Goal: Information Seeking & Learning: Understand process/instructions

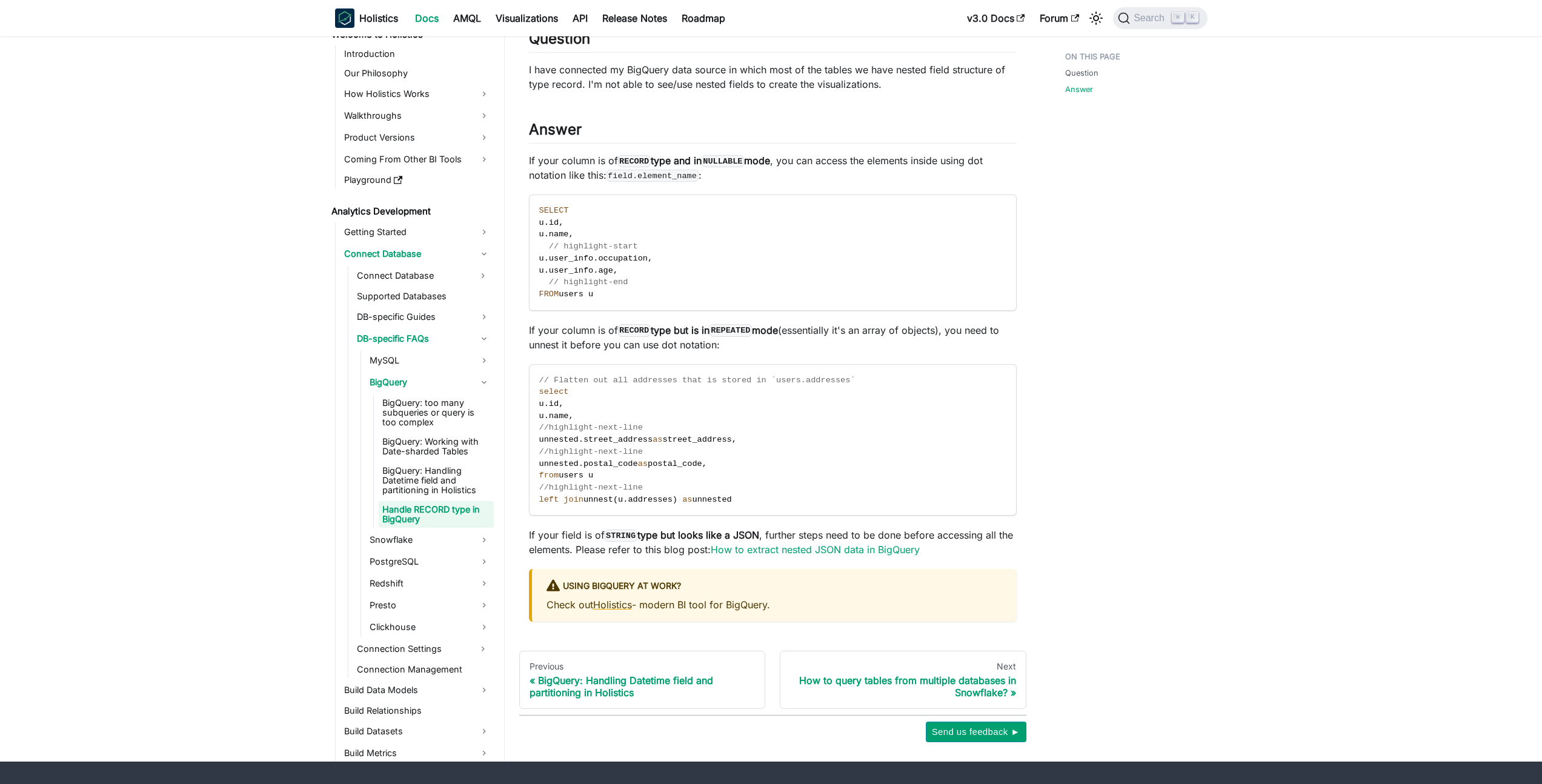
scroll to position [144, 0]
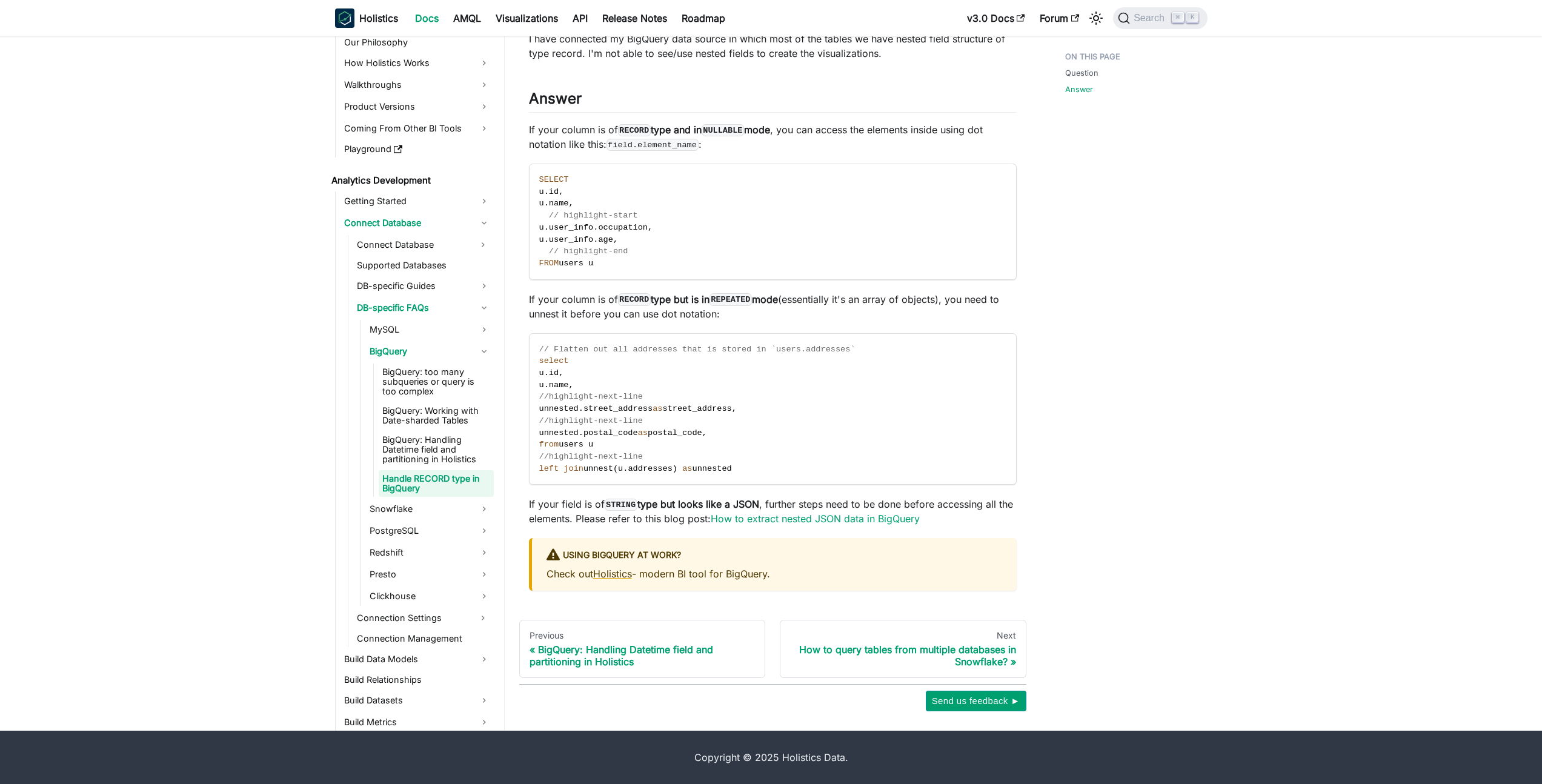
drag, startPoint x: 691, startPoint y: 299, endPoint x: 737, endPoint y: 308, distance: 46.9
click at [726, 307] on p "If your column is of RECORD type but is in REPEATED mode (essentially it's an a…" at bounding box center [773, 306] width 488 height 29
click at [737, 308] on p "If your column is of RECORD type but is in REPEATED mode (essentially it's an a…" at bounding box center [773, 306] width 488 height 29
drag, startPoint x: 737, startPoint y: 308, endPoint x: 757, endPoint y: 302, distance: 20.9
click at [757, 302] on p "If your column is of RECORD type but is in REPEATED mode (essentially it's an a…" at bounding box center [773, 306] width 488 height 29
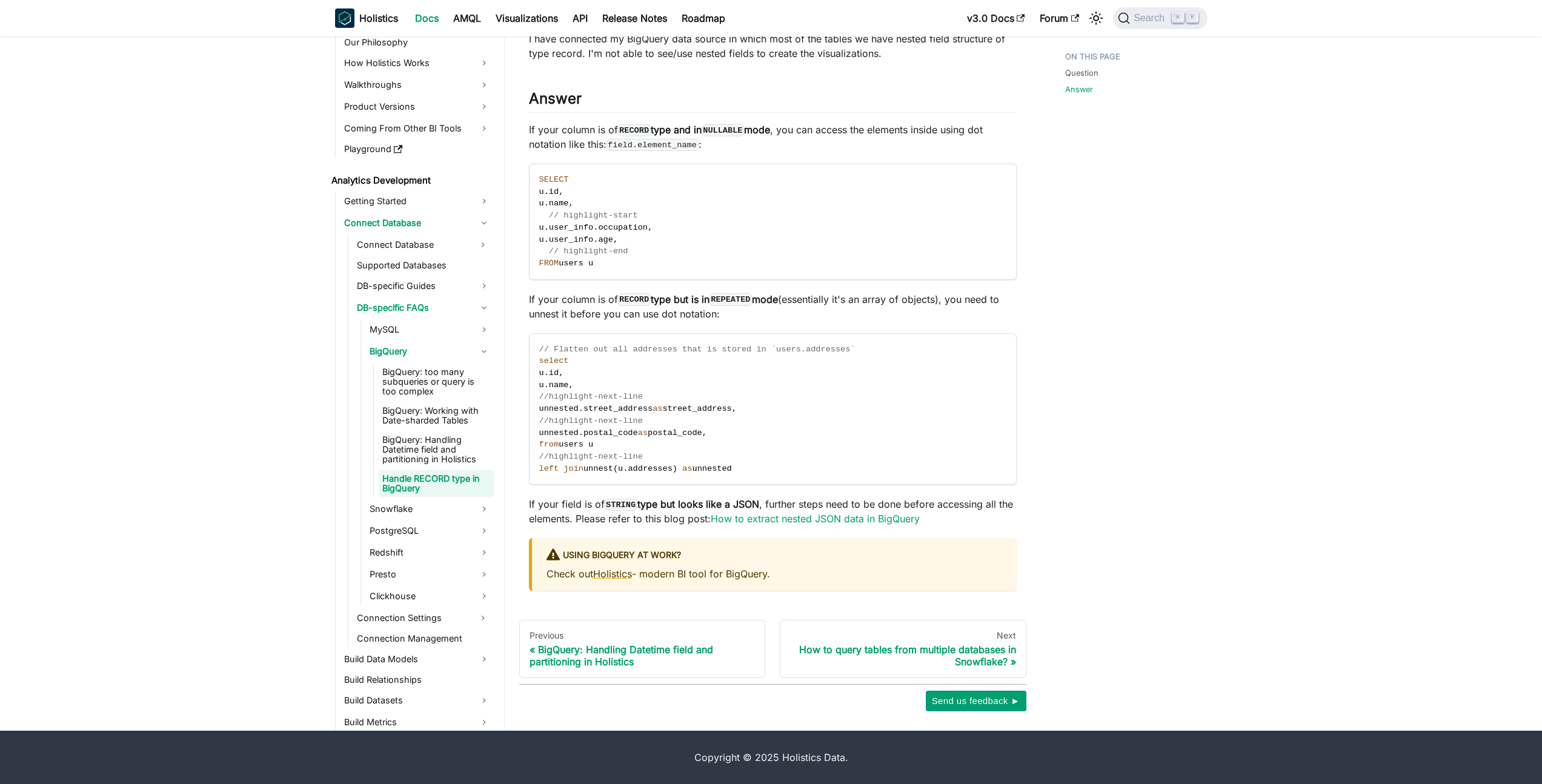
click at [749, 302] on code "REPEATED" at bounding box center [731, 299] width 43 height 12
drag, startPoint x: 552, startPoint y: 298, endPoint x: 658, endPoint y: 304, distance: 106.2
click at [649, 304] on p "If your column is of RECORD type but is in REPEATED mode (essentially it's an a…" at bounding box center [773, 306] width 488 height 29
click at [666, 305] on p "If your column is of RECORD type but is in REPEATED mode (essentially it's an a…" at bounding box center [773, 306] width 488 height 29
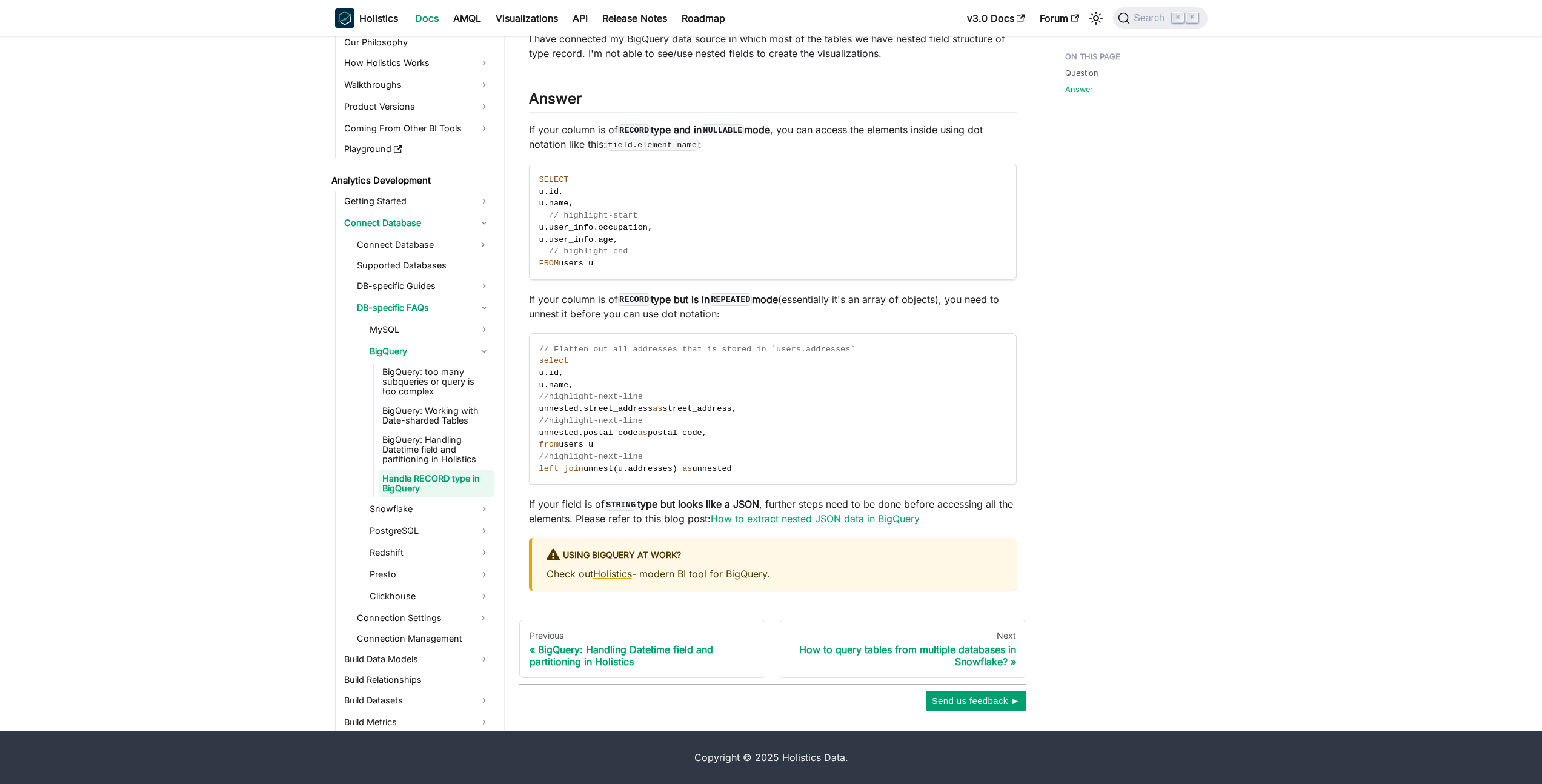
click at [752, 299] on code "REPEATED" at bounding box center [731, 299] width 43 height 12
click at [752, 301] on code "REPEATED" at bounding box center [731, 299] width 43 height 12
click at [752, 300] on code "REPEATED" at bounding box center [731, 299] width 43 height 12
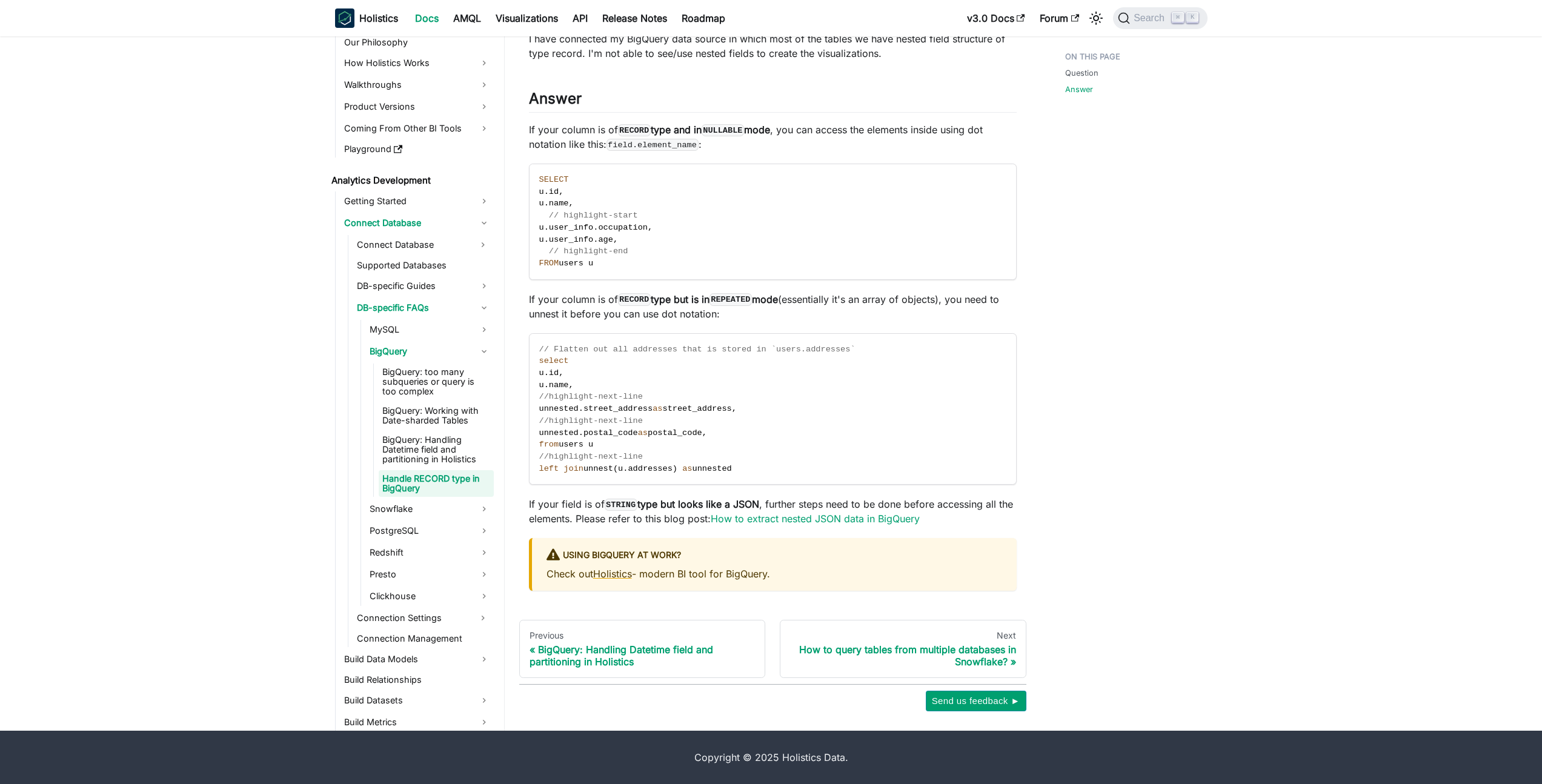
click at [744, 134] on code "NULLABLE" at bounding box center [723, 130] width 43 height 12
click at [729, 128] on code "NULLABLE" at bounding box center [723, 130] width 43 height 12
click at [731, 126] on code "NULLABLE" at bounding box center [723, 130] width 43 height 12
drag, startPoint x: 653, startPoint y: 503, endPoint x: 779, endPoint y: 504, distance: 126.0
click at [779, 504] on p "If your field is of STRING type but looks like a JSON , further steps need to b…" at bounding box center [773, 510] width 488 height 29
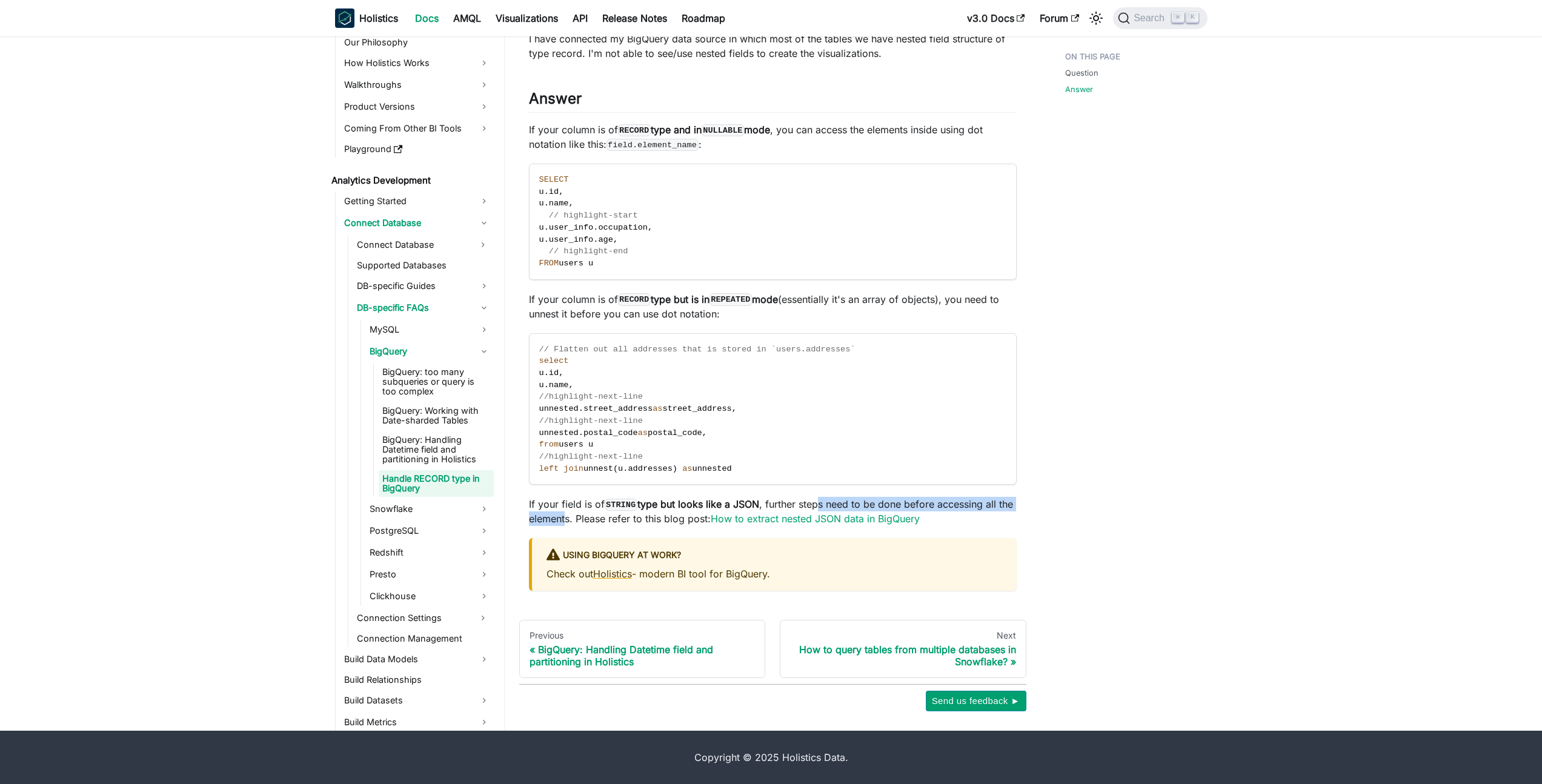
drag, startPoint x: 822, startPoint y: 500, endPoint x: 567, endPoint y: 522, distance: 255.9
click at [567, 522] on p "If your field is of STRING type but looks like a JSON , further steps need to b…" at bounding box center [773, 510] width 488 height 29
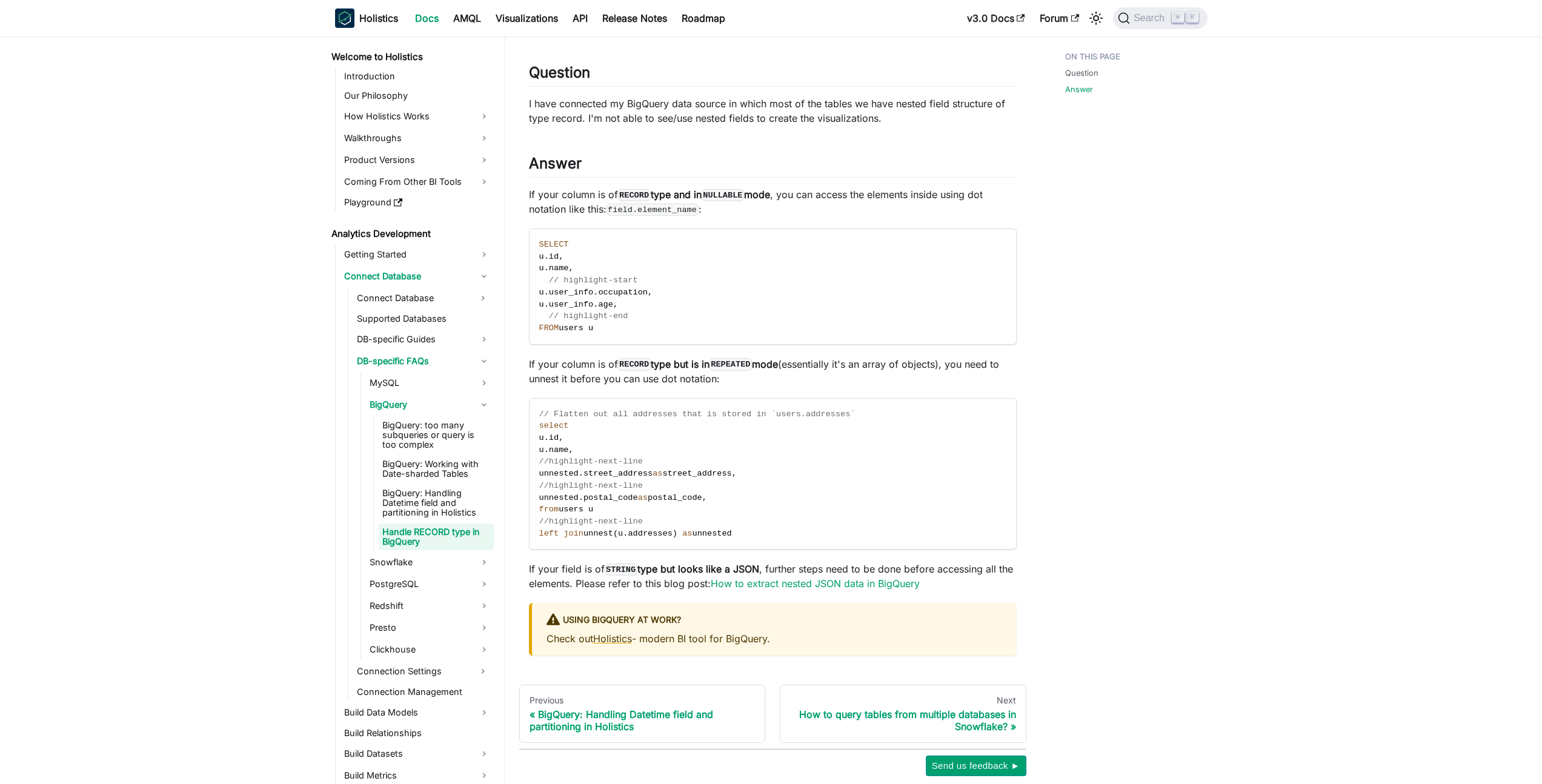
scroll to position [69, 0]
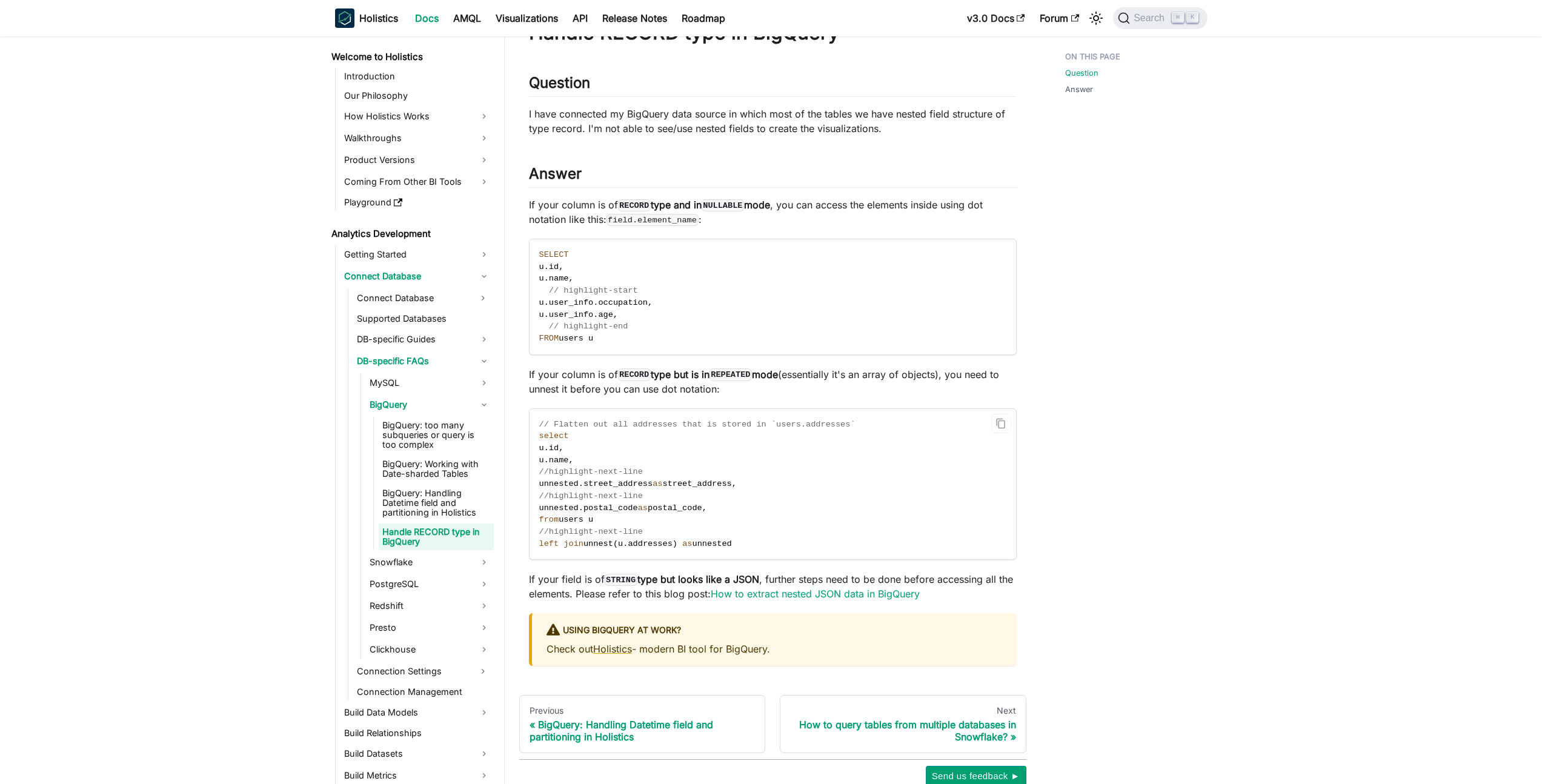
click at [563, 543] on span at bounding box center [561, 544] width 5 height 9
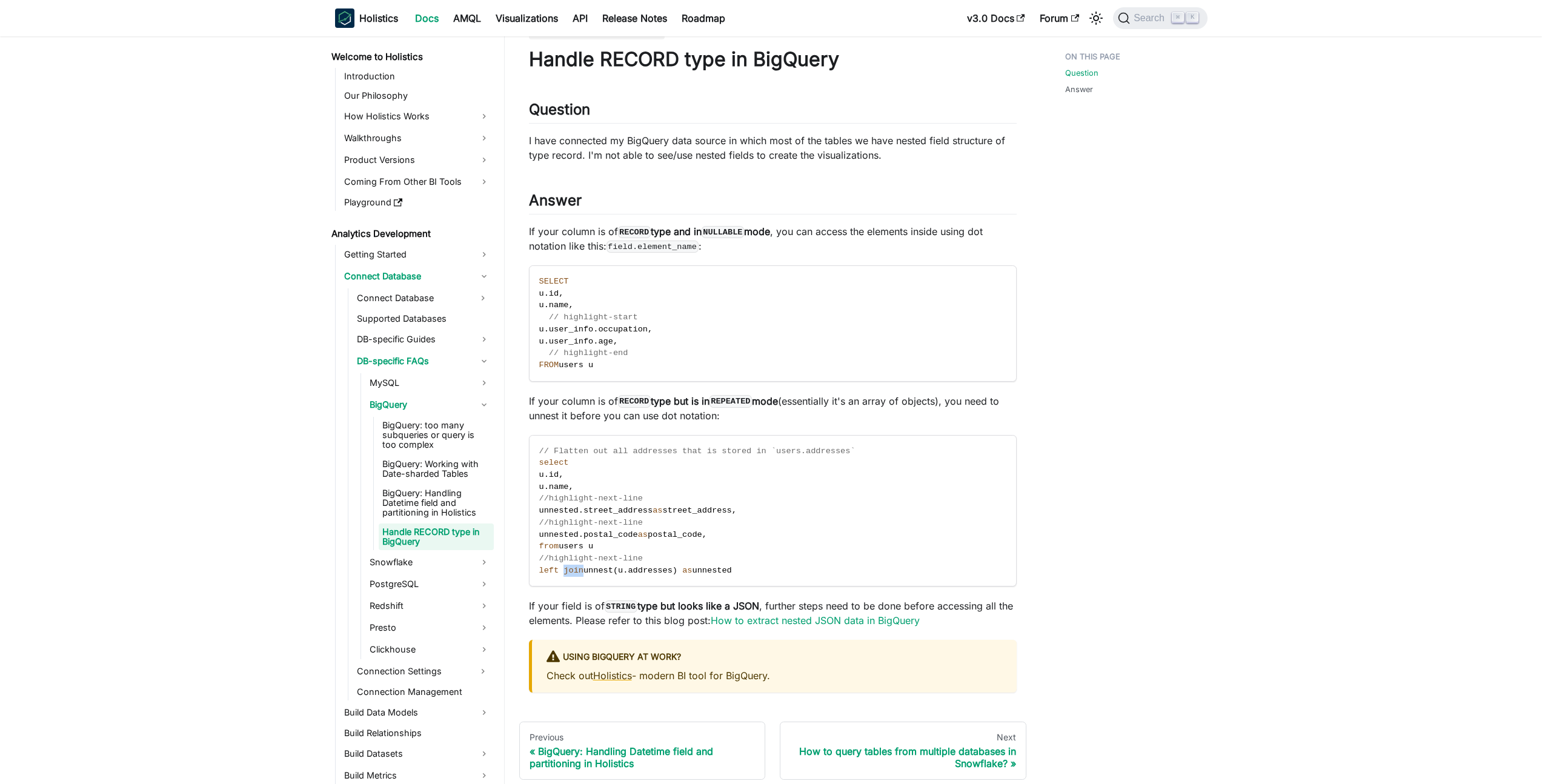
scroll to position [0, 0]
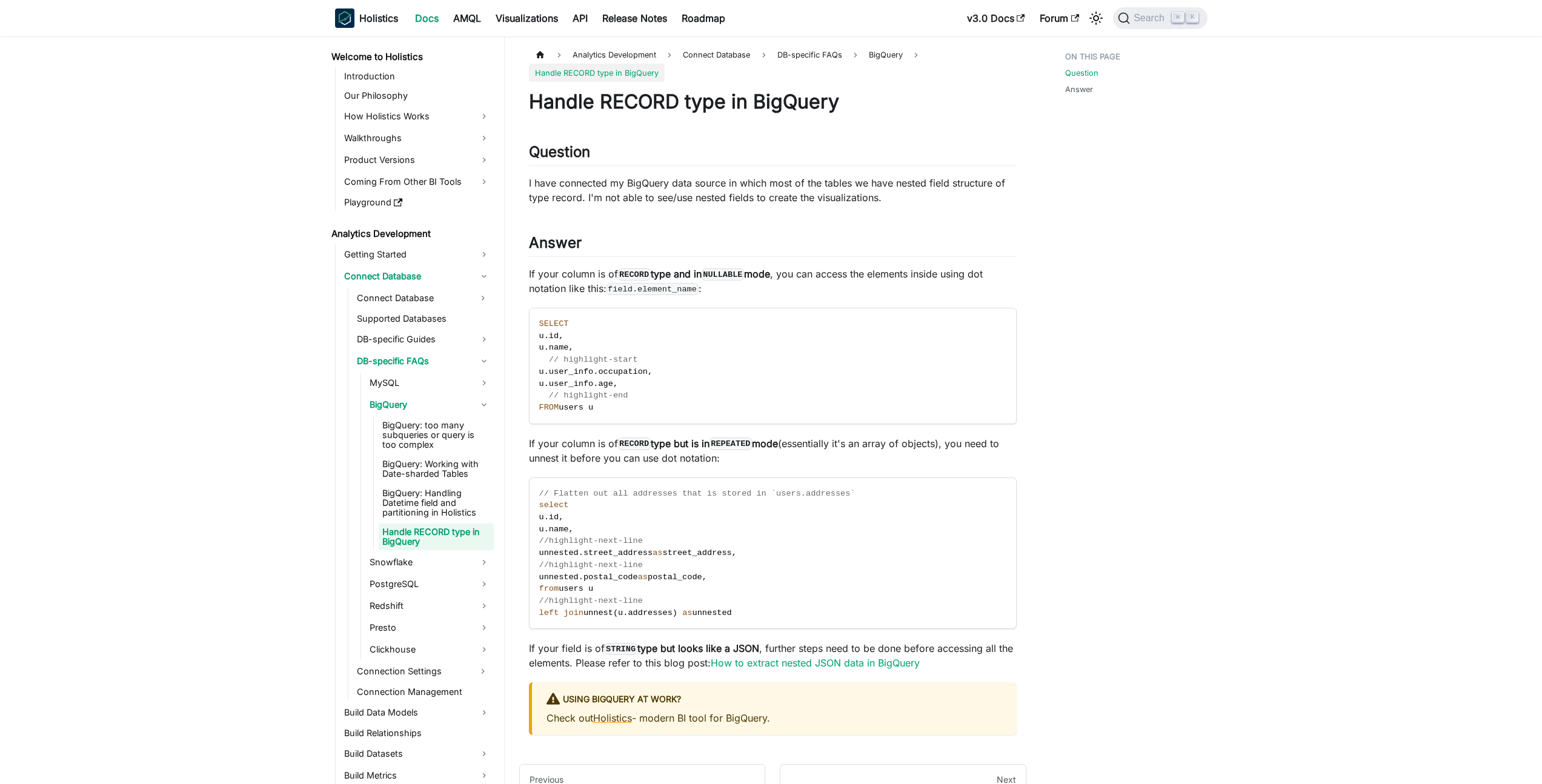
click at [649, 287] on code "field.element_name" at bounding box center [652, 289] width 92 height 12
click at [726, 300] on div "Handle RECORD type in BigQuery Question ​ I have connected my BigQuery data sou…" at bounding box center [773, 413] width 488 height 645
click at [629, 292] on code "field.element_name" at bounding box center [652, 289] width 92 height 12
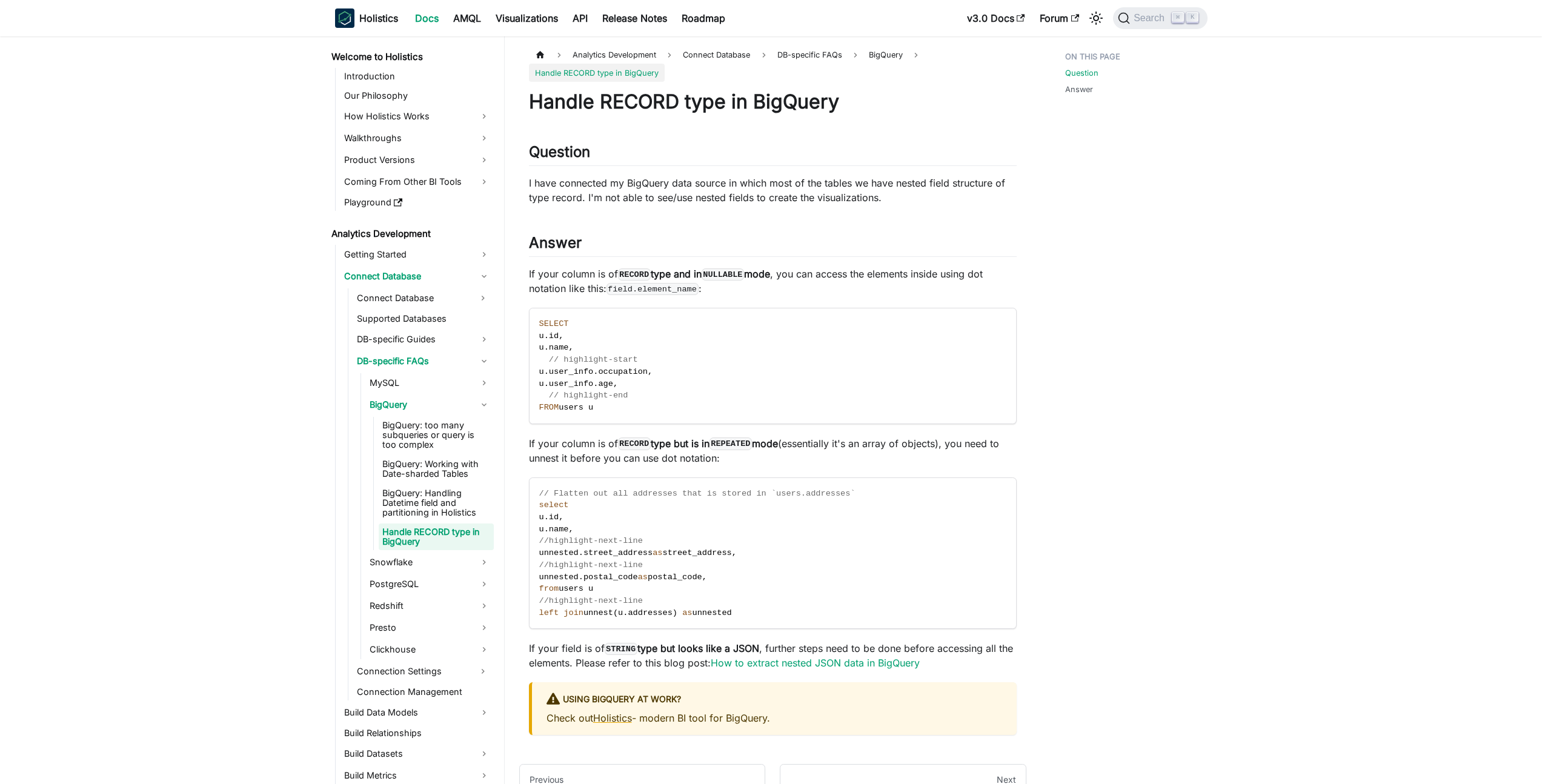
click at [676, 288] on code "field.element_name" at bounding box center [652, 289] width 92 height 12
